Goal: Information Seeking & Learning: Find specific fact

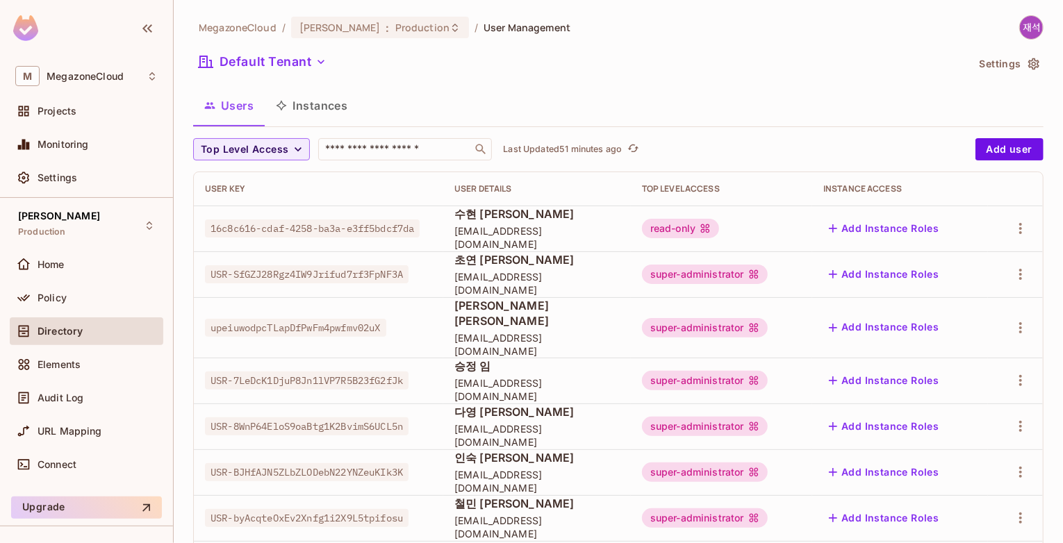
scroll to position [208, 0]
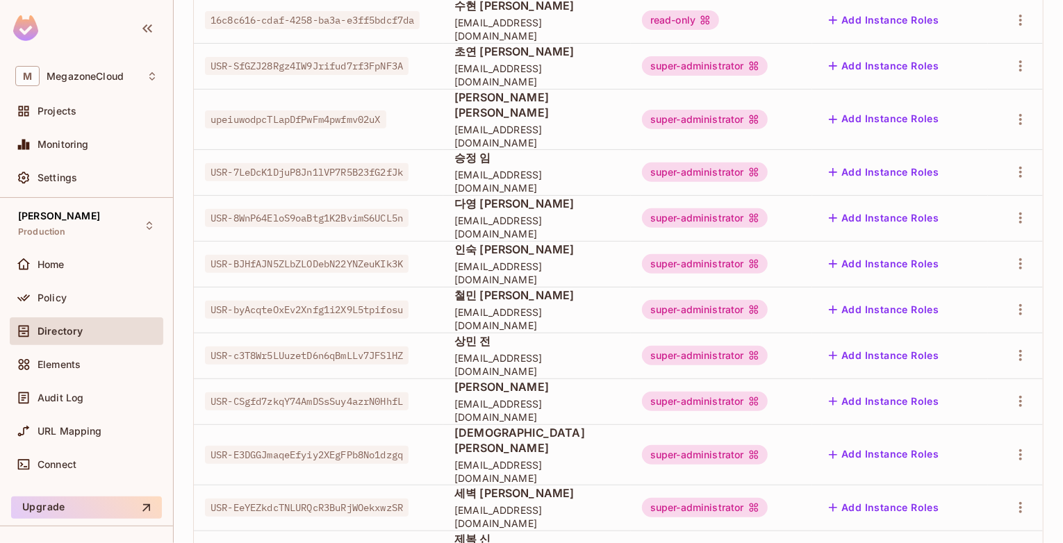
click at [531, 295] on span "철민 [PERSON_NAME]" at bounding box center [536, 295] width 165 height 15
click at [530, 333] on span "상민 전" at bounding box center [536, 340] width 165 height 15
click at [522, 333] on span "상민 전" at bounding box center [536, 340] width 165 height 15
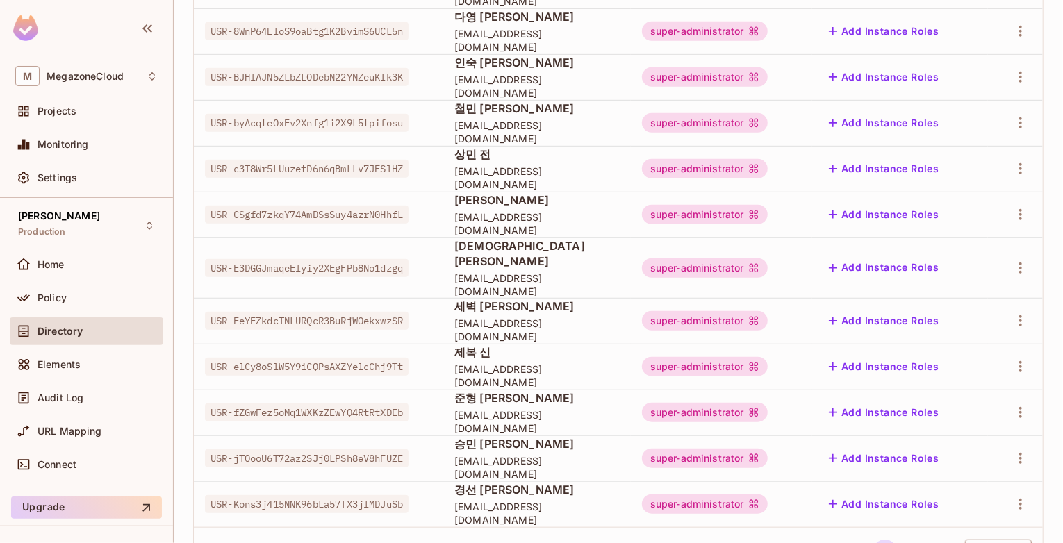
scroll to position [427, 0]
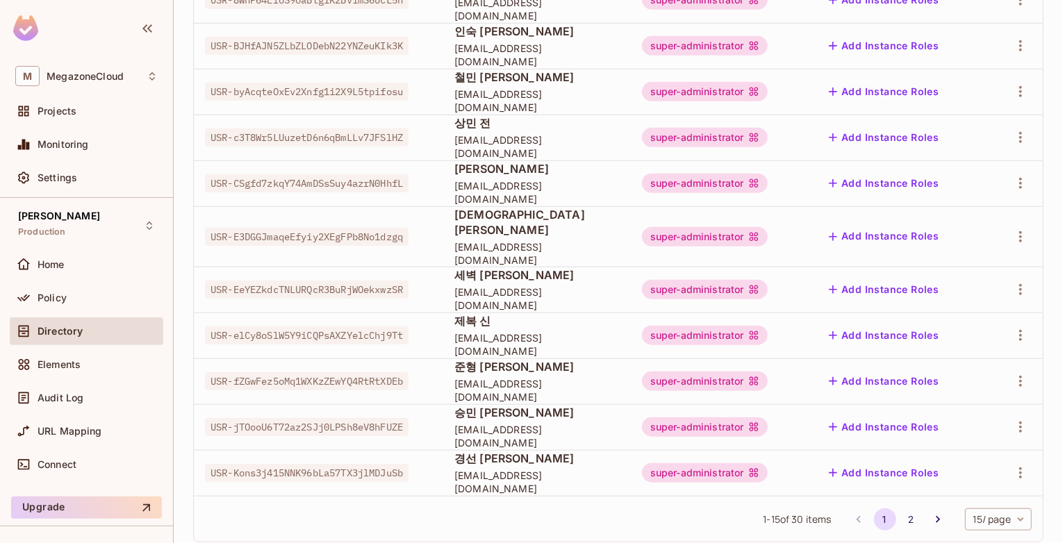
click at [550, 496] on div "1 - 15 of 30 items 1 2 15 / page ** ​" at bounding box center [618, 519] width 849 height 46
click at [900, 509] on button "2" at bounding box center [911, 520] width 22 height 22
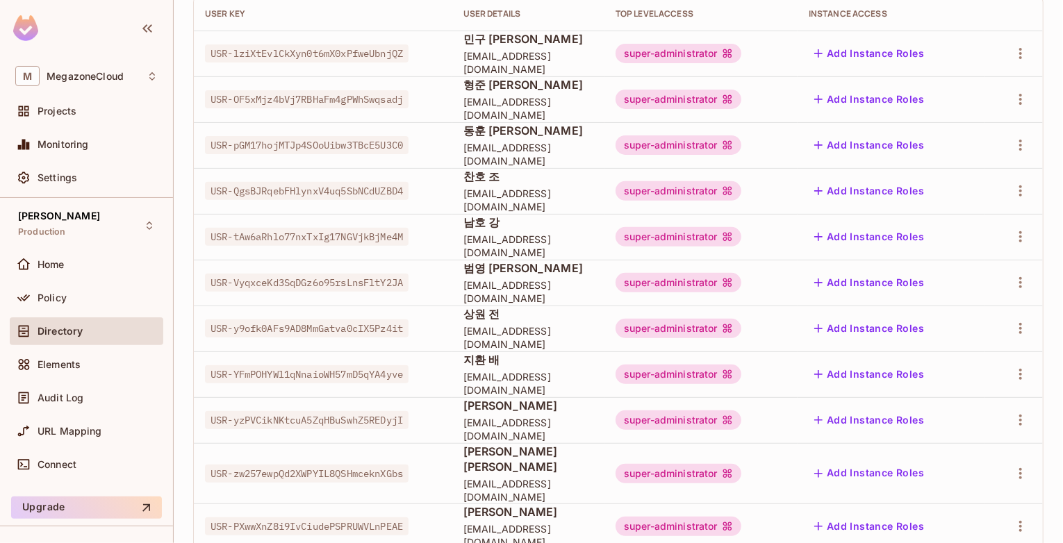
scroll to position [10, 0]
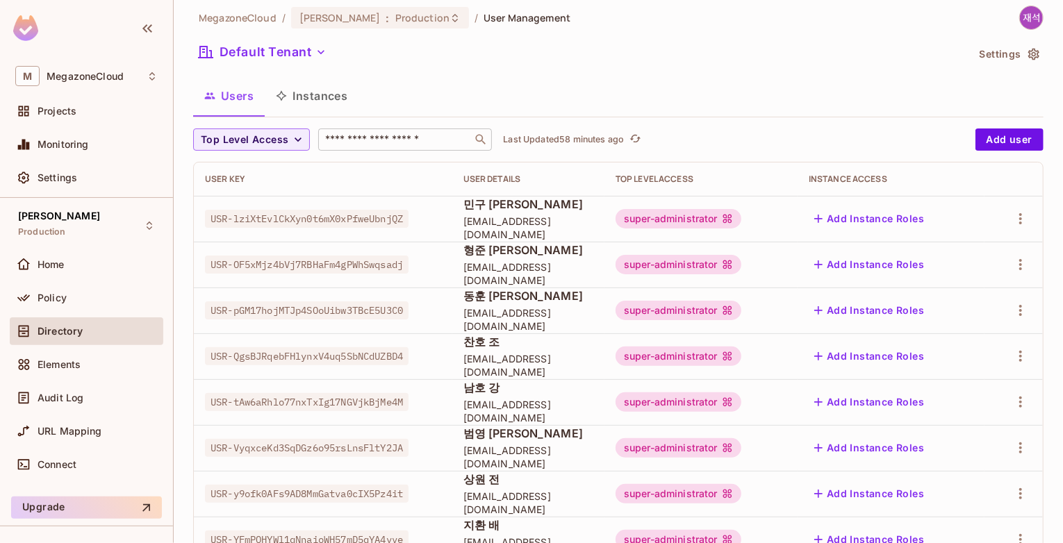
click at [400, 140] on input "text" at bounding box center [395, 140] width 146 height 14
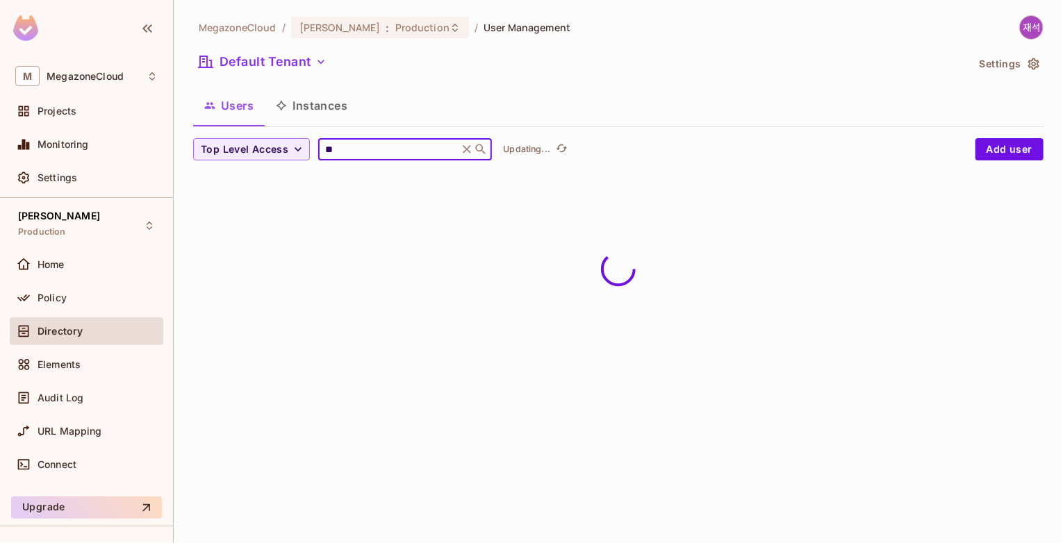
scroll to position [0, 0]
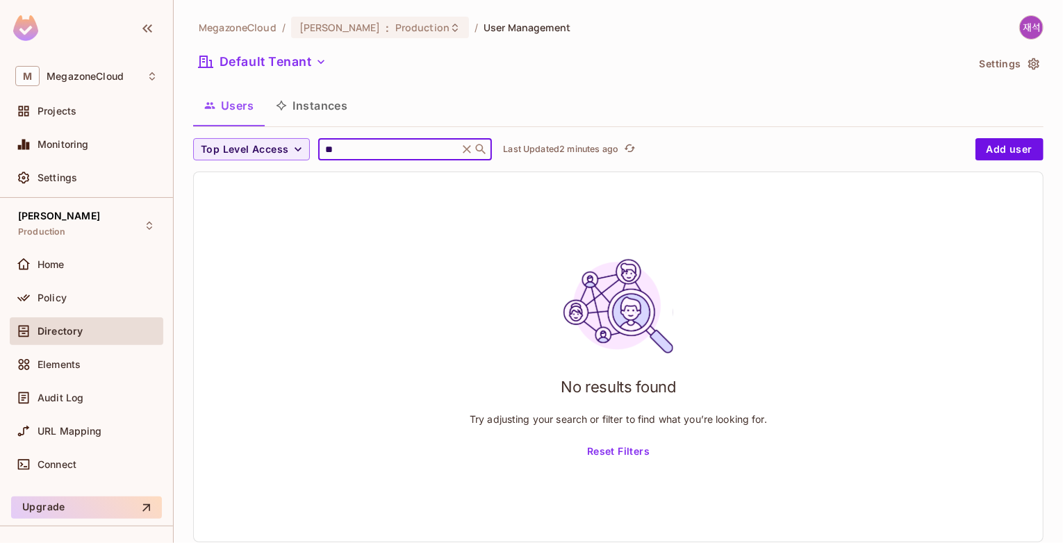
type input "**"
click at [971, 244] on div "No results found Try adjusting your search or filter to find what you’re lookin…" at bounding box center [618, 357] width 849 height 370
click at [472, 154] on icon at bounding box center [467, 149] width 14 height 14
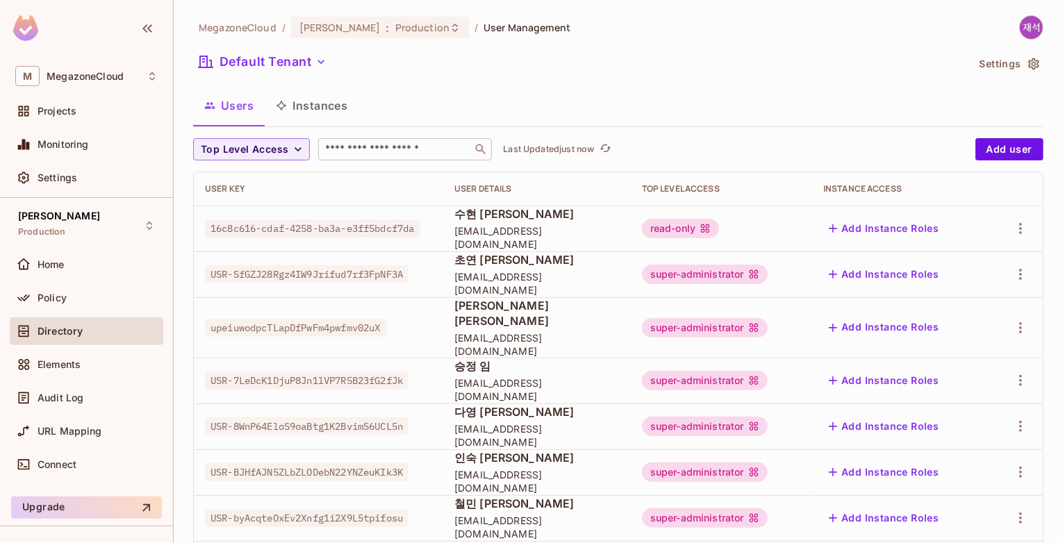
click at [724, 146] on div "Top Level Access ​ Last Updated just now" at bounding box center [580, 149] width 775 height 22
click at [390, 148] on input "text" at bounding box center [395, 149] width 146 height 14
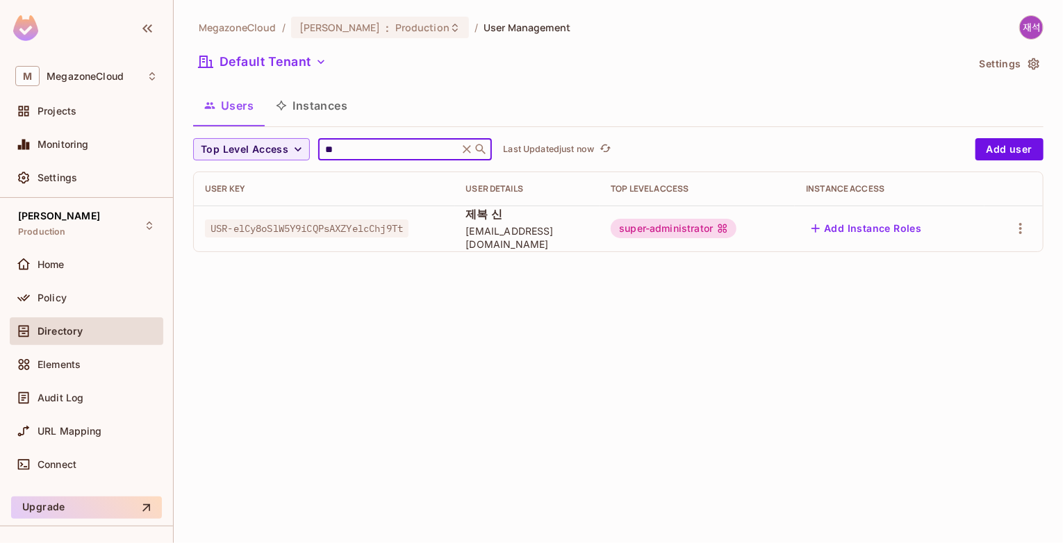
type input "**"
drag, startPoint x: 470, startPoint y: 237, endPoint x: 563, endPoint y: 236, distance: 93.1
click at [563, 236] on td "제복 [PERSON_NAME] [PERSON_NAME][EMAIL_ADDRESS][DOMAIN_NAME]" at bounding box center [527, 229] width 145 height 46
copy span "[EMAIL_ADDRESS][DOMAIN_NAME]"
drag, startPoint x: 248, startPoint y: 369, endPoint x: 275, endPoint y: 360, distance: 28.6
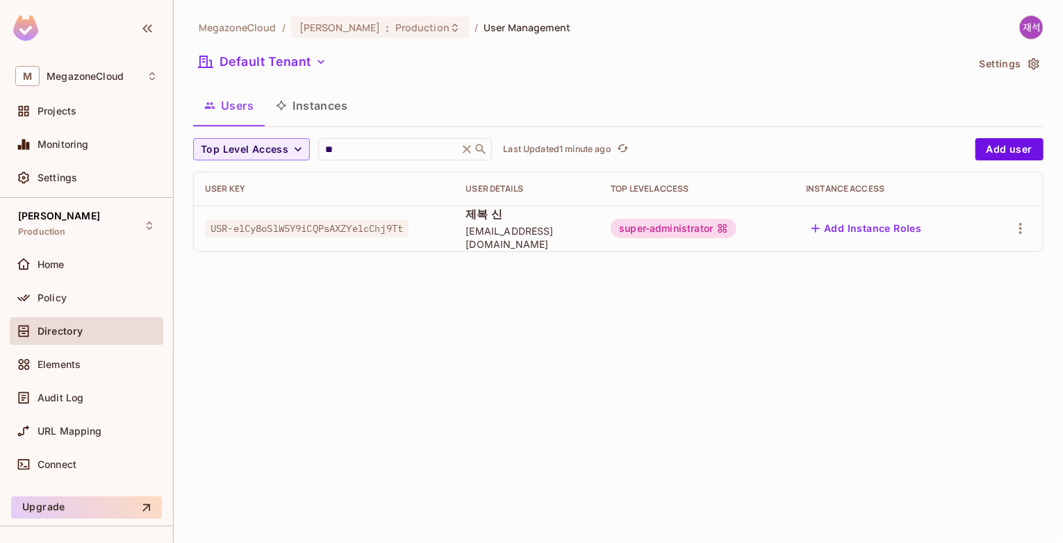
click at [248, 369] on div "MegazoneCloud / [PERSON_NAME] : Production / User Management Default Tenant Set…" at bounding box center [618, 271] width 889 height 543
click at [470, 153] on icon at bounding box center [467, 149] width 14 height 14
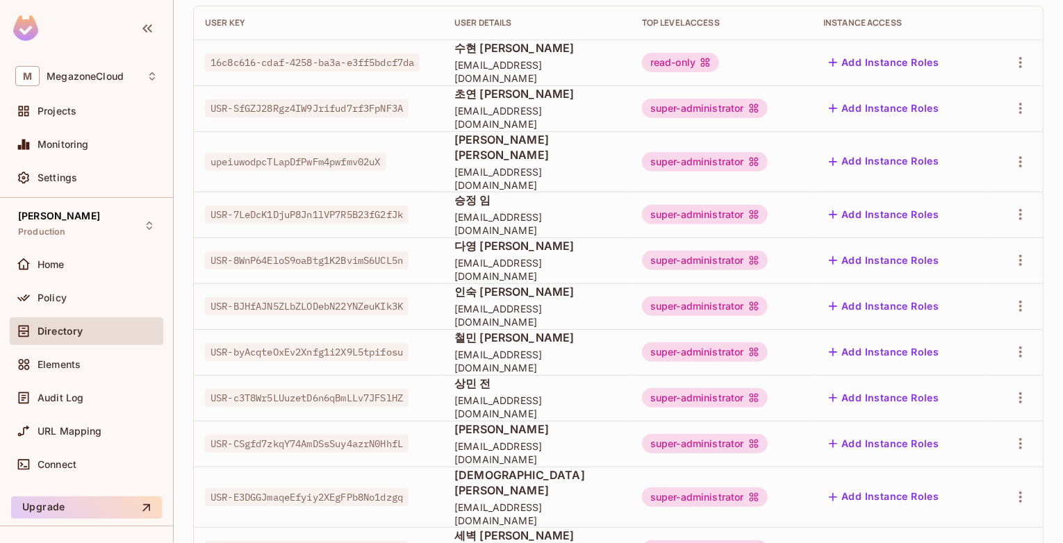
scroll to position [149, 0]
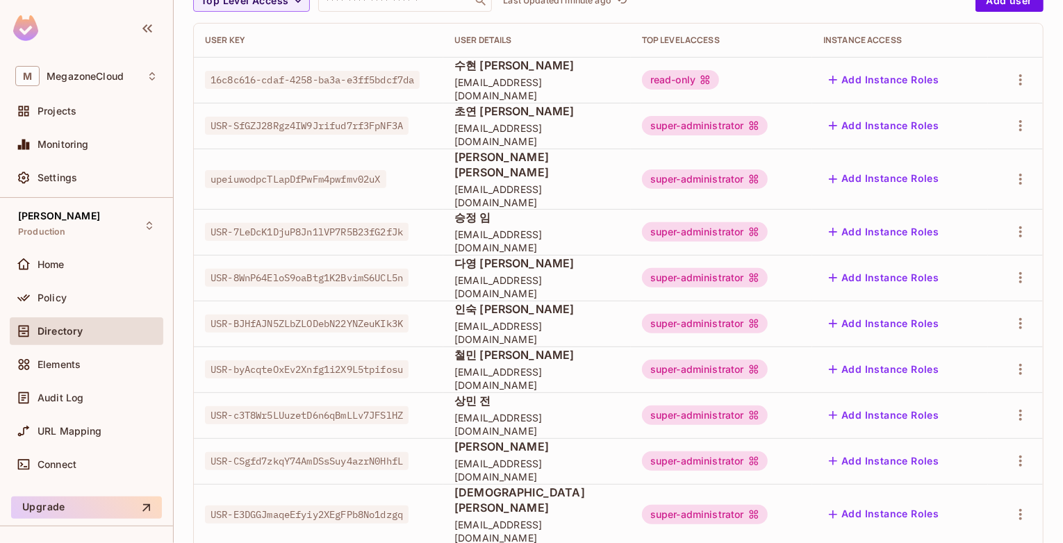
click at [584, 88] on span "[EMAIL_ADDRESS][DOMAIN_NAME]" at bounding box center [536, 89] width 165 height 26
click at [305, 42] on div "User Key" at bounding box center [318, 40] width 227 height 11
click at [751, 72] on div "read-only" at bounding box center [721, 79] width 159 height 19
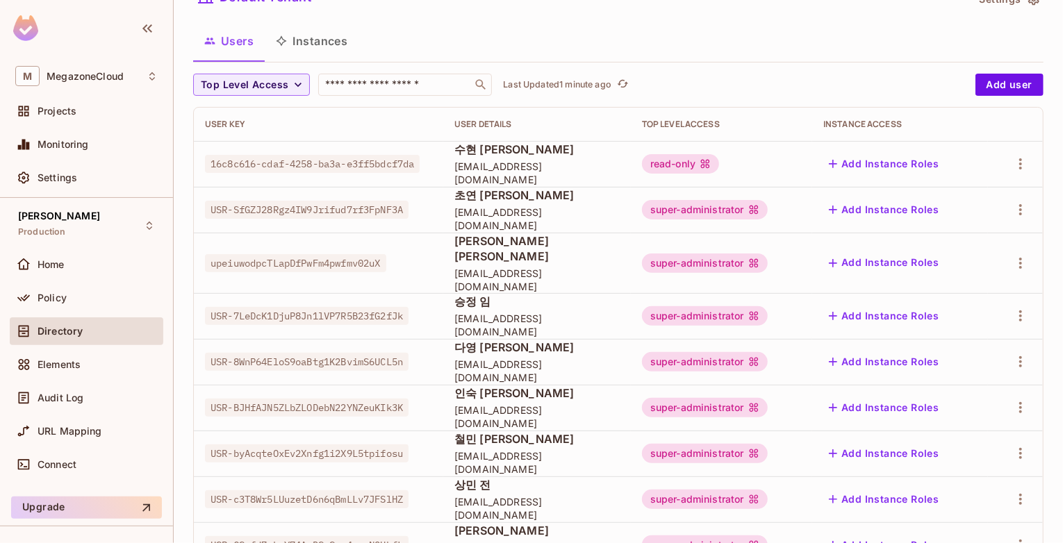
scroll to position [0, 0]
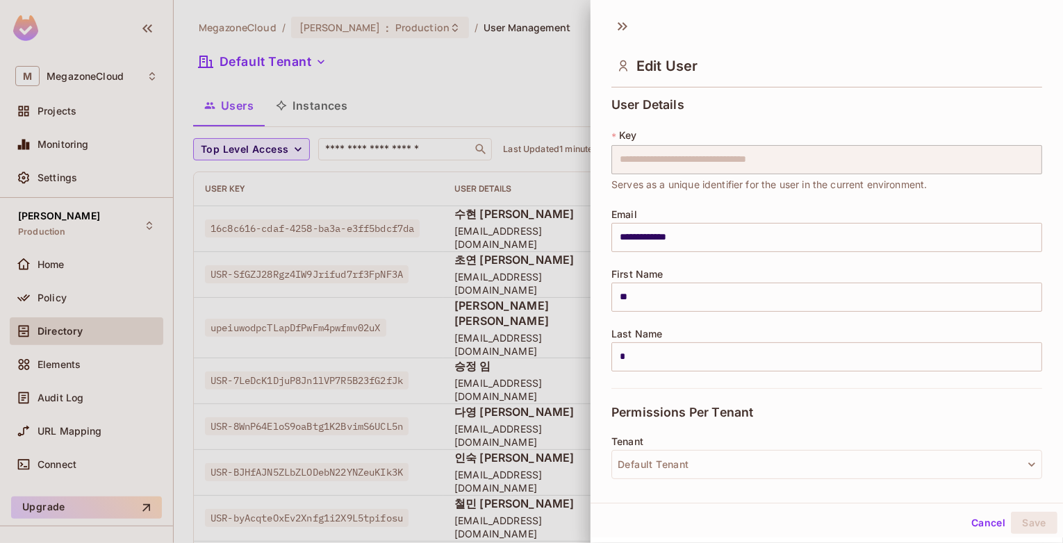
click at [388, 145] on div at bounding box center [531, 271] width 1063 height 543
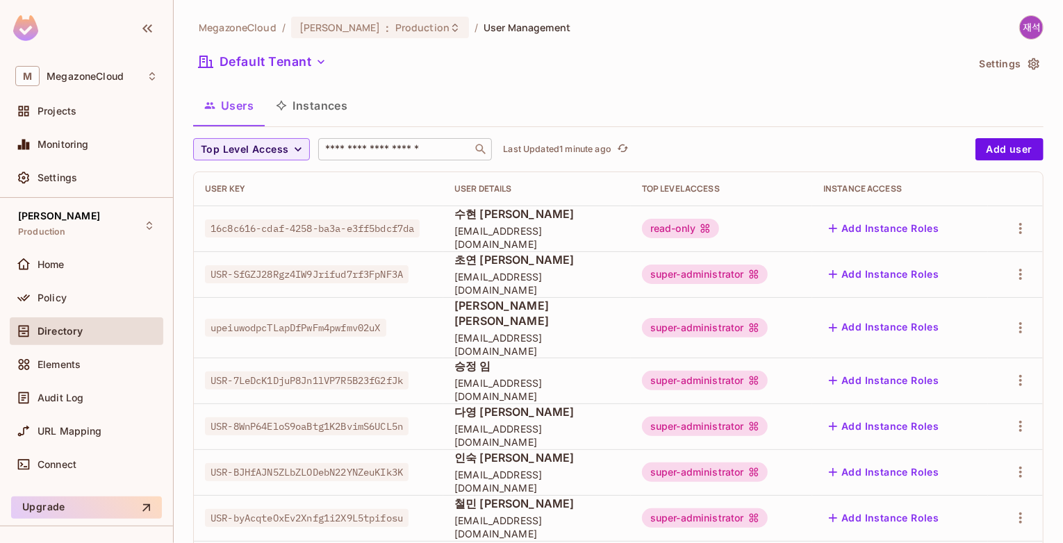
click at [403, 153] on input "text" at bounding box center [395, 149] width 146 height 14
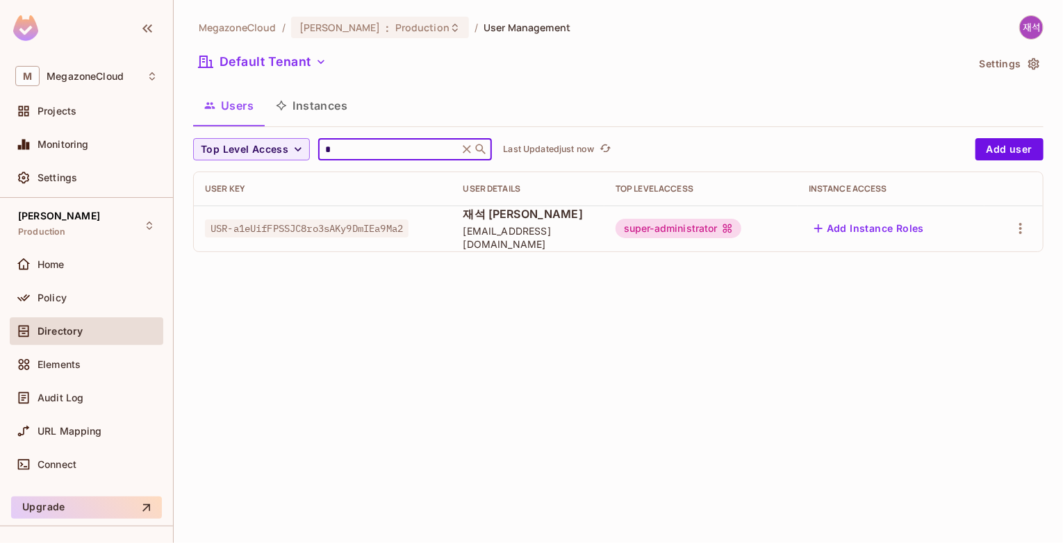
type input "*"
click at [471, 151] on icon at bounding box center [467, 149] width 14 height 14
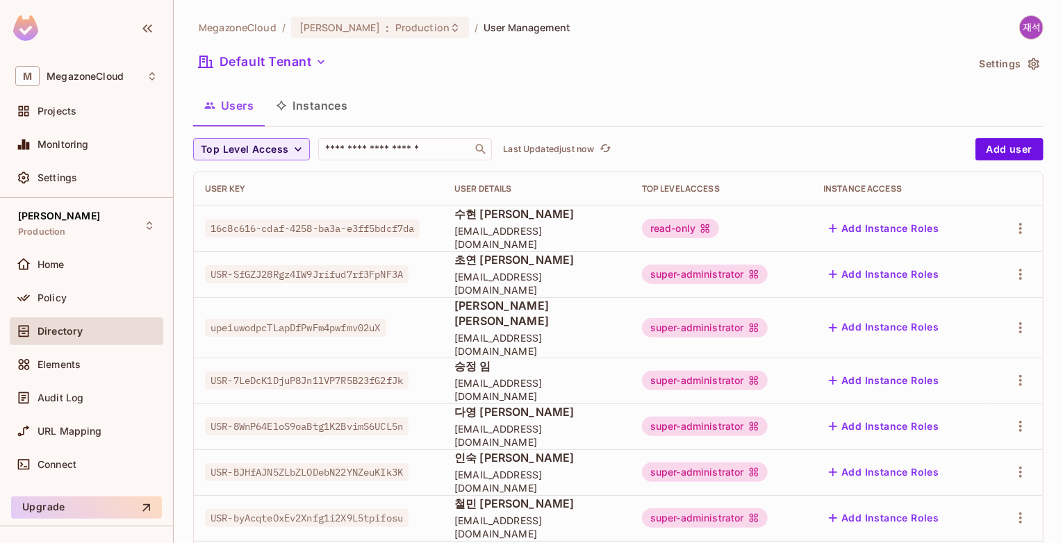
click at [731, 154] on div "Top Level Access ​ Last Updated just now" at bounding box center [580, 149] width 775 height 22
click at [289, 187] on div "User Key" at bounding box center [318, 188] width 227 height 11
click at [403, 148] on input "text" at bounding box center [395, 149] width 146 height 14
type input "*"
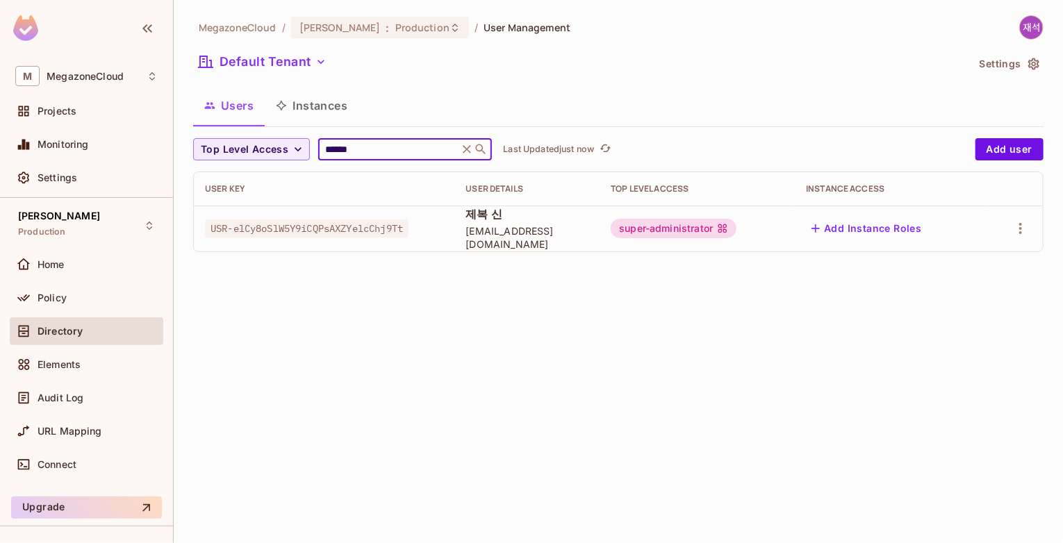
type input "******"
click at [584, 306] on div "MegazoneCloud / [PERSON_NAME] : Production / User Management Default Tenant Set…" at bounding box center [618, 271] width 889 height 543
